Goal: Task Accomplishment & Management: Manage account settings

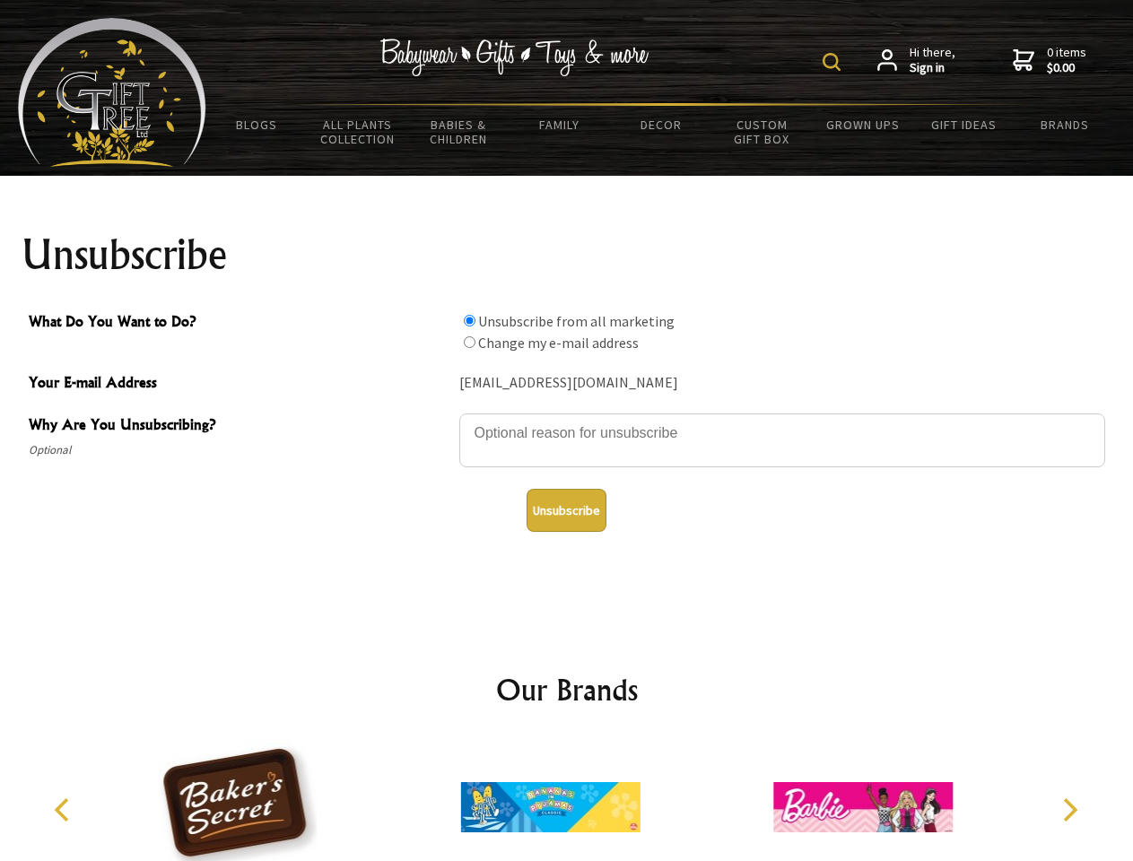
click at [834, 62] on img at bounding box center [832, 62] width 18 height 18
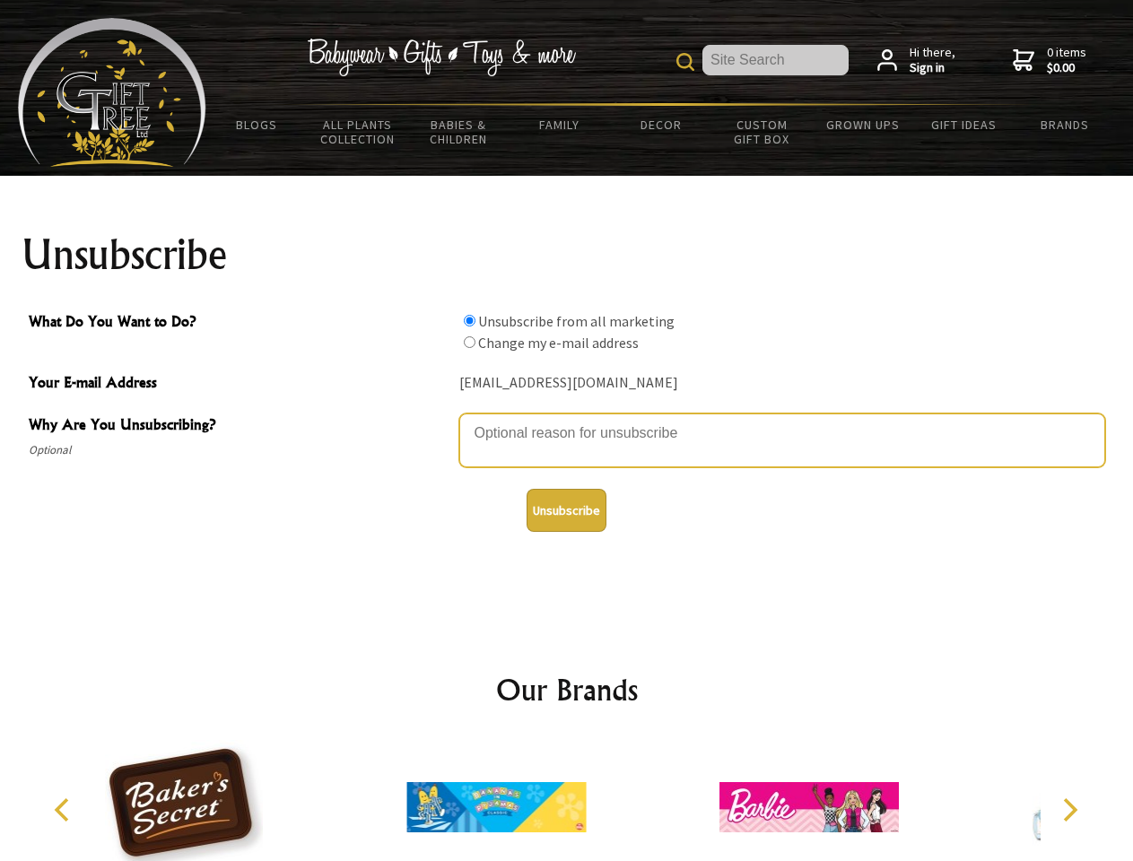
click at [567, 420] on textarea "Why Are You Unsubscribing?" at bounding box center [782, 441] width 646 height 54
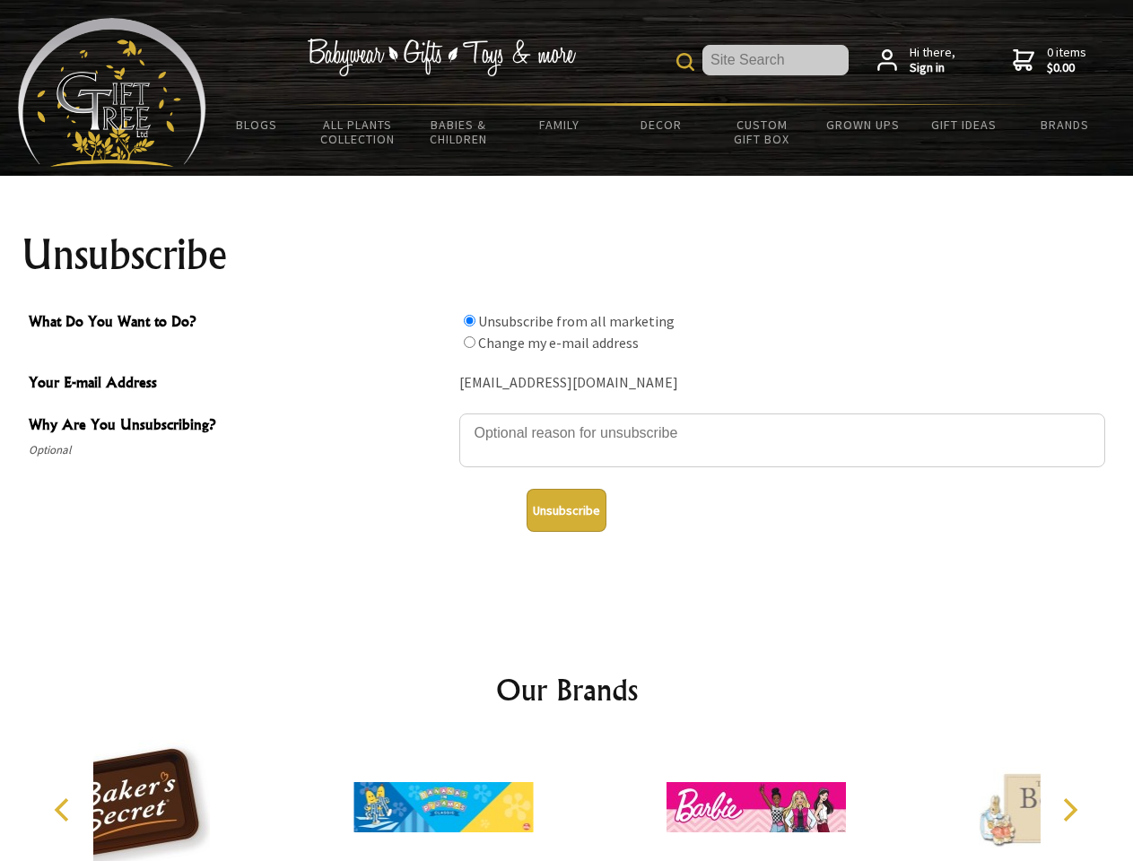
click at [469, 320] on input "What Do You Want to Do?" at bounding box center [470, 321] width 12 height 12
click at [469, 342] on input "What Do You Want to Do?" at bounding box center [470, 342] width 12 height 12
radio input "true"
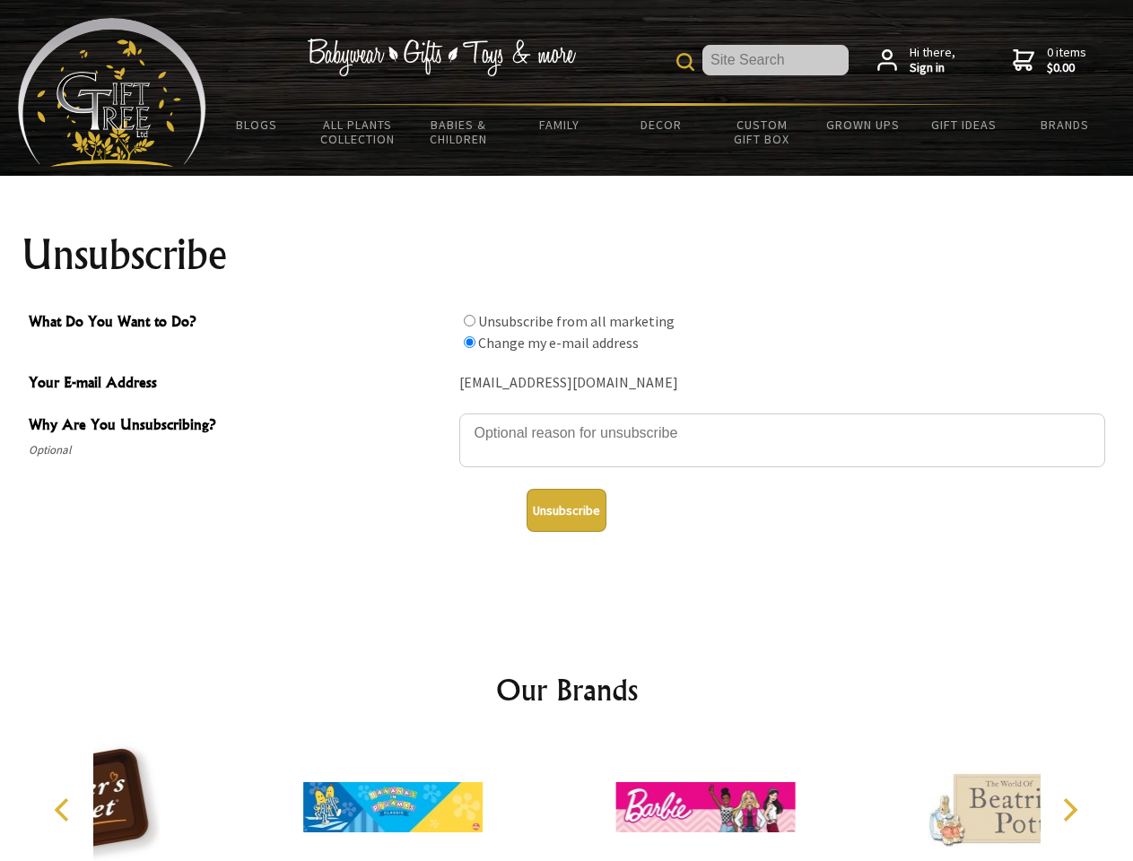
click at [566, 510] on button "Unsubscribe" at bounding box center [567, 510] width 80 height 43
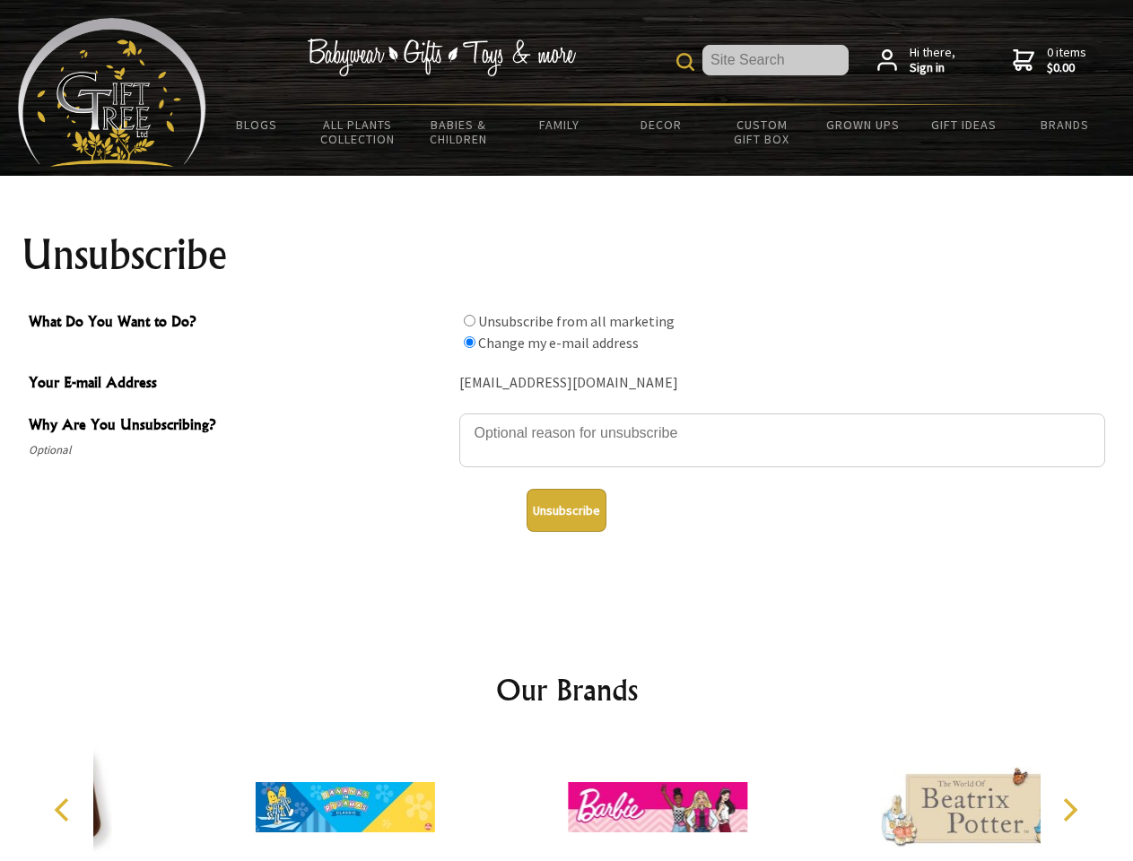
click at [65, 810] on icon "Previous" at bounding box center [63, 809] width 23 height 23
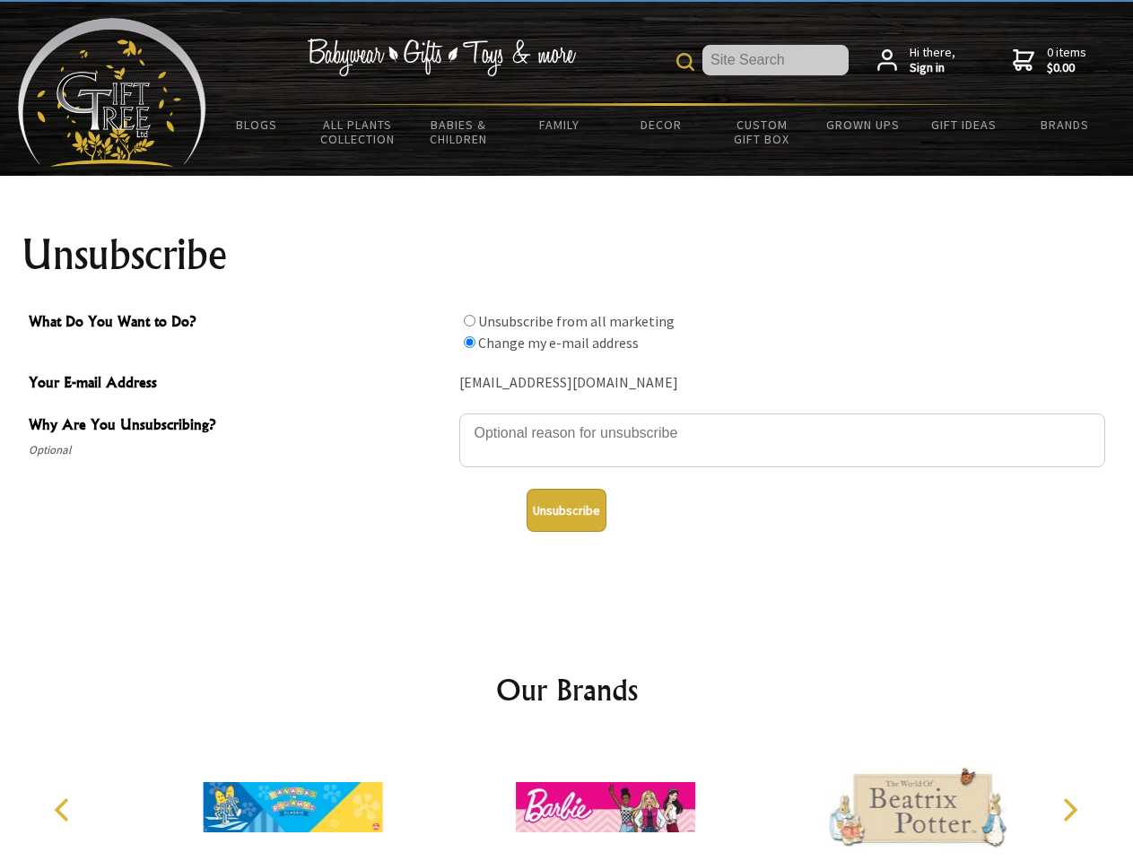
click at [1069, 810] on icon "Next" at bounding box center [1068, 809] width 23 height 23
